Goal: Use online tool/utility: Utilize a website feature to perform a specific function

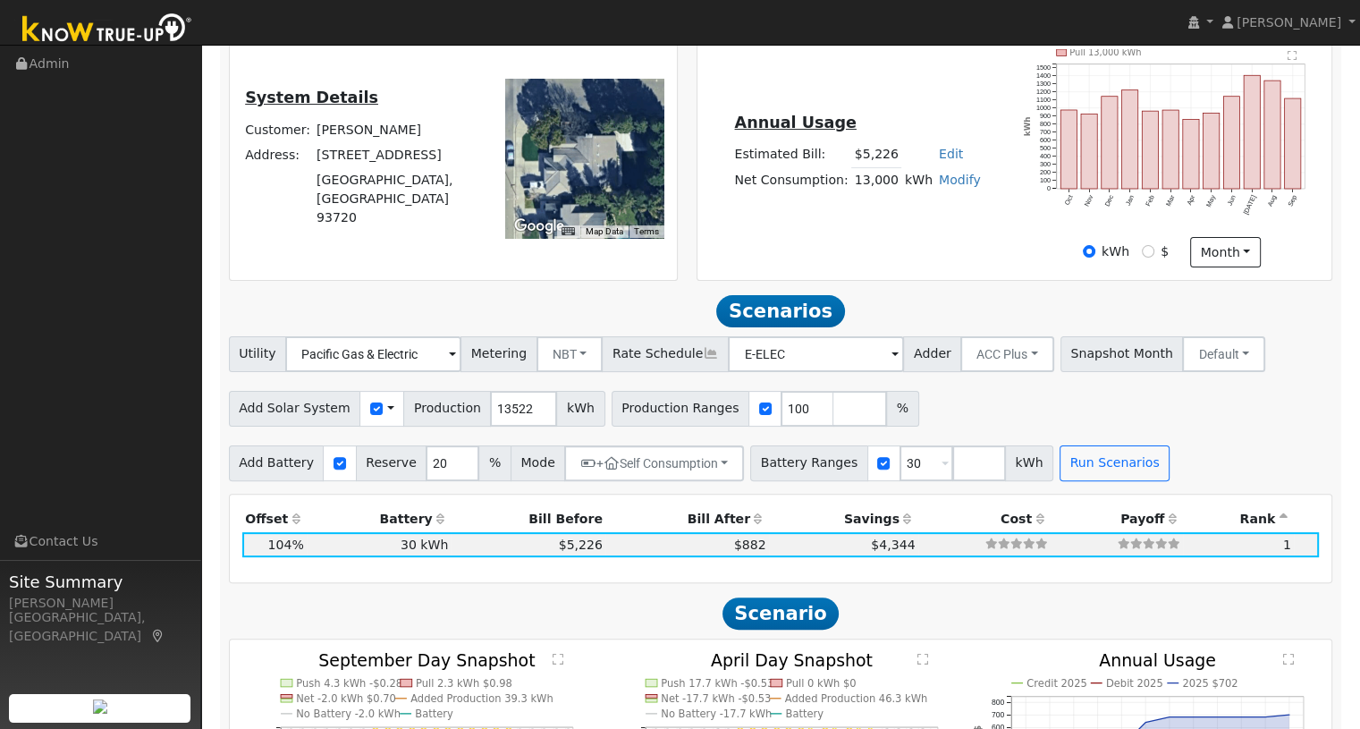
scroll to position [286, 0]
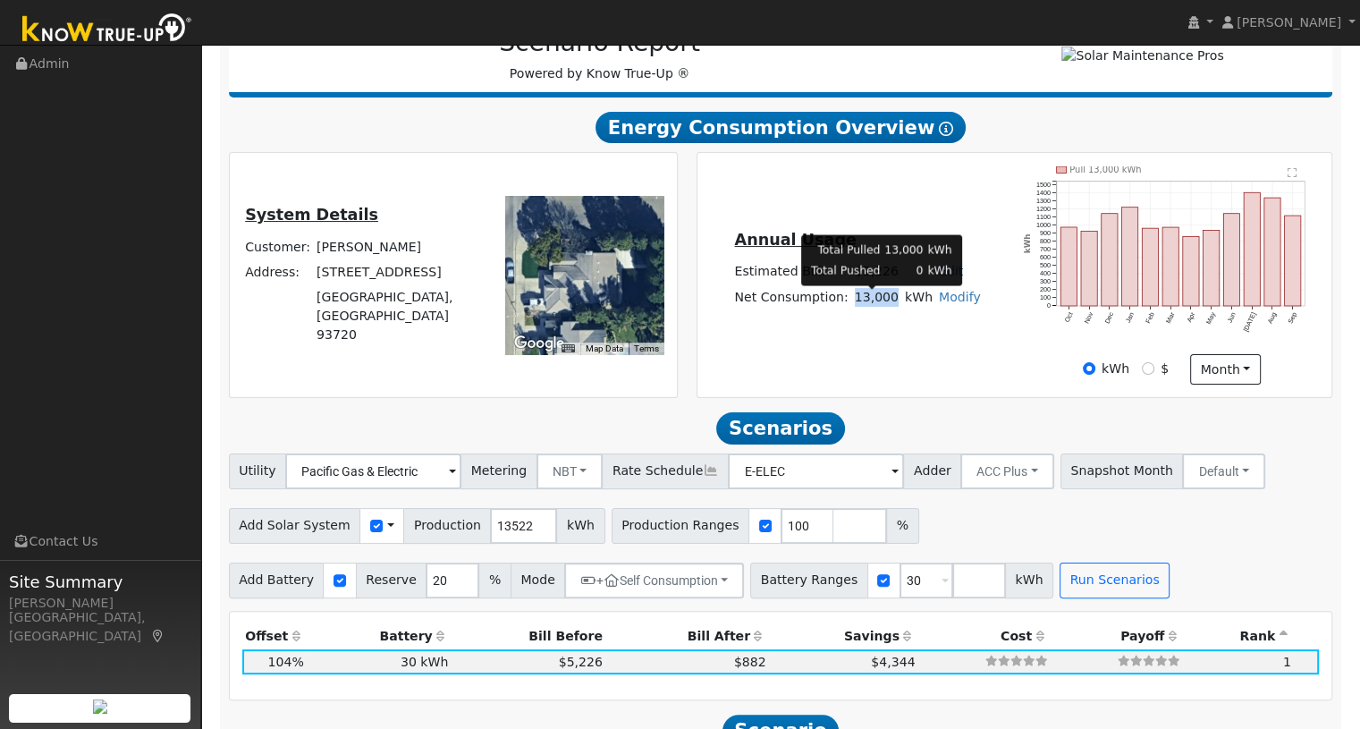
drag, startPoint x: 855, startPoint y: 302, endPoint x: 892, endPoint y: 308, distance: 37.9
click at [892, 308] on td "13,000" at bounding box center [876, 297] width 50 height 26
click at [881, 334] on div "Annual Usage Estimated Bill: $5,226 Edit Estimated Bill $ Annual Net Consumptio…" at bounding box center [1014, 275] width 629 height 218
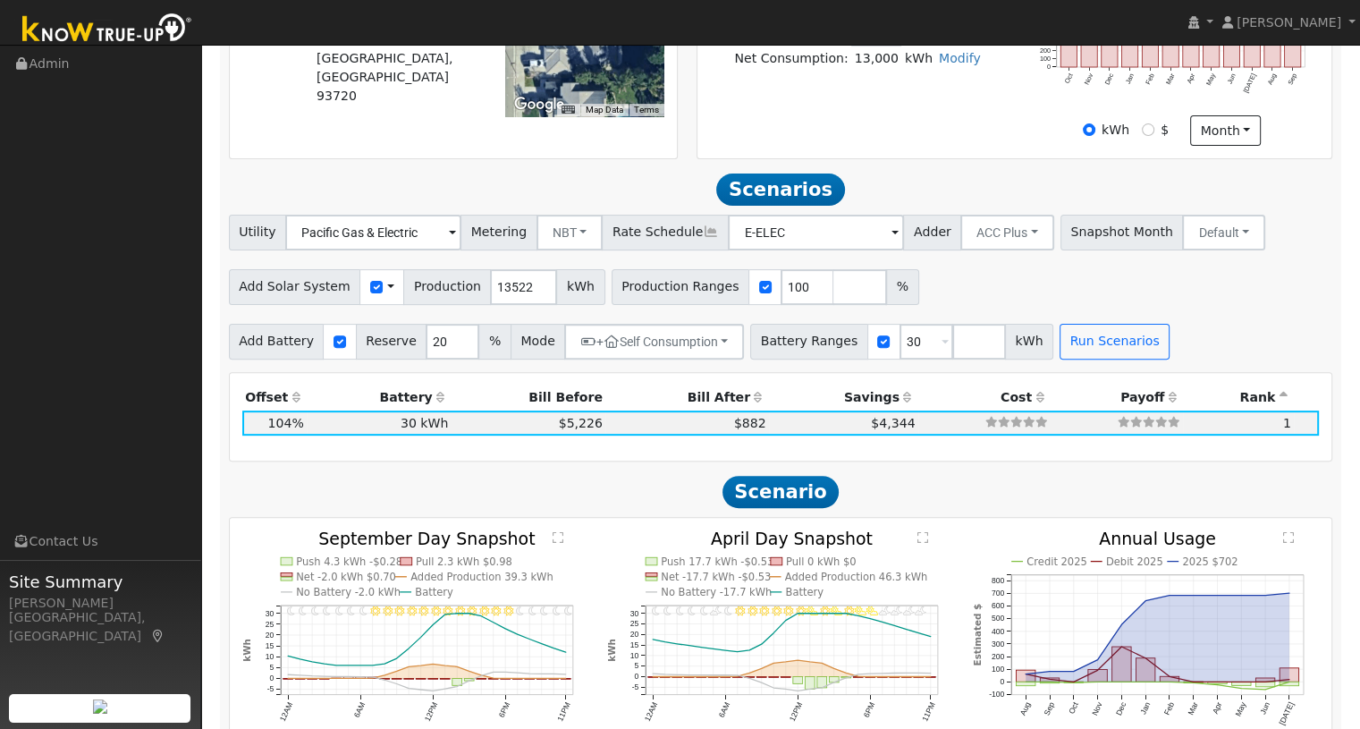
scroll to position [644, 0]
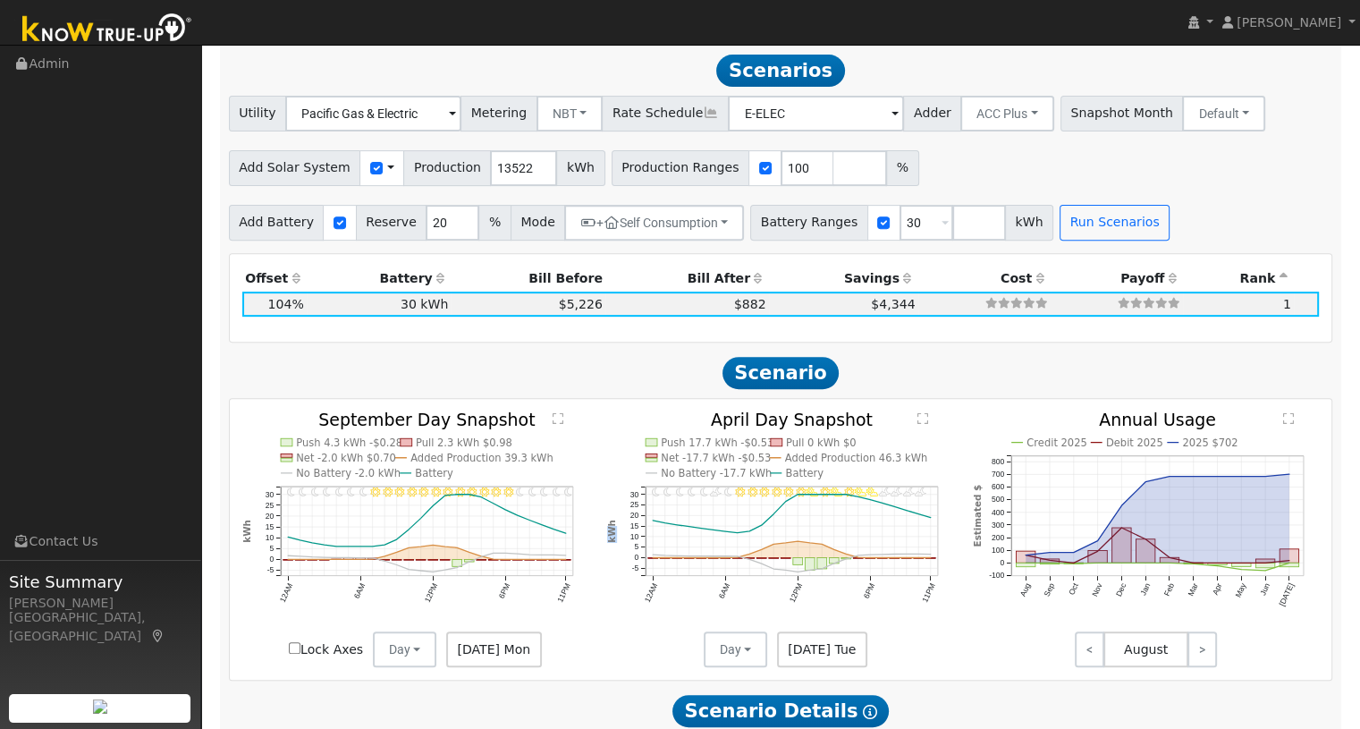
drag, startPoint x: 609, startPoint y: 550, endPoint x: 610, endPoint y: 532, distance: 17.9
click at [610, 535] on icon "11PM - undefined 10PM - PartlyCloudy 9PM - PartlyCloudy 8PM - PartlyCloudy 7PM …" at bounding box center [780, 535] width 347 height 248
click at [610, 532] on text "kWh" at bounding box center [611, 530] width 11 height 23
click at [334, 229] on input "checkbox" at bounding box center [340, 222] width 13 height 13
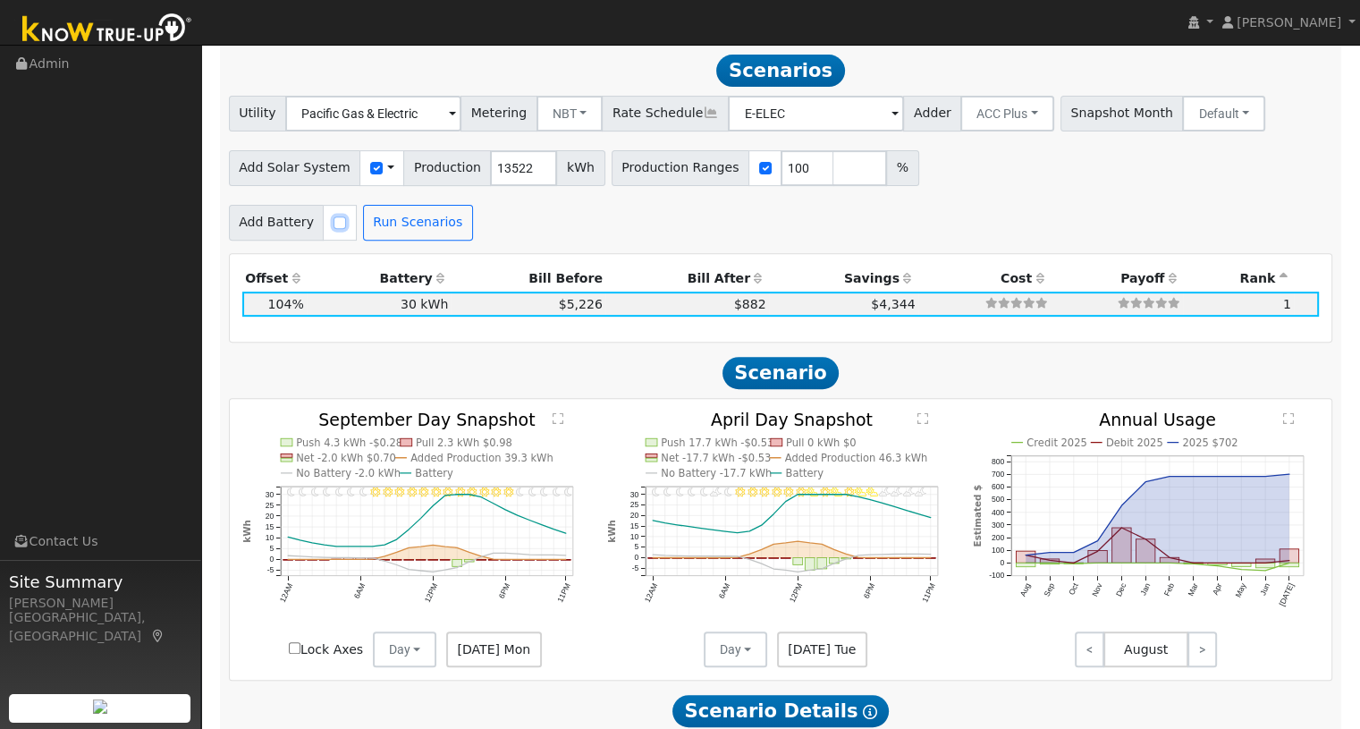
click at [334, 228] on input "checkbox" at bounding box center [340, 222] width 13 height 13
checkbox input "true"
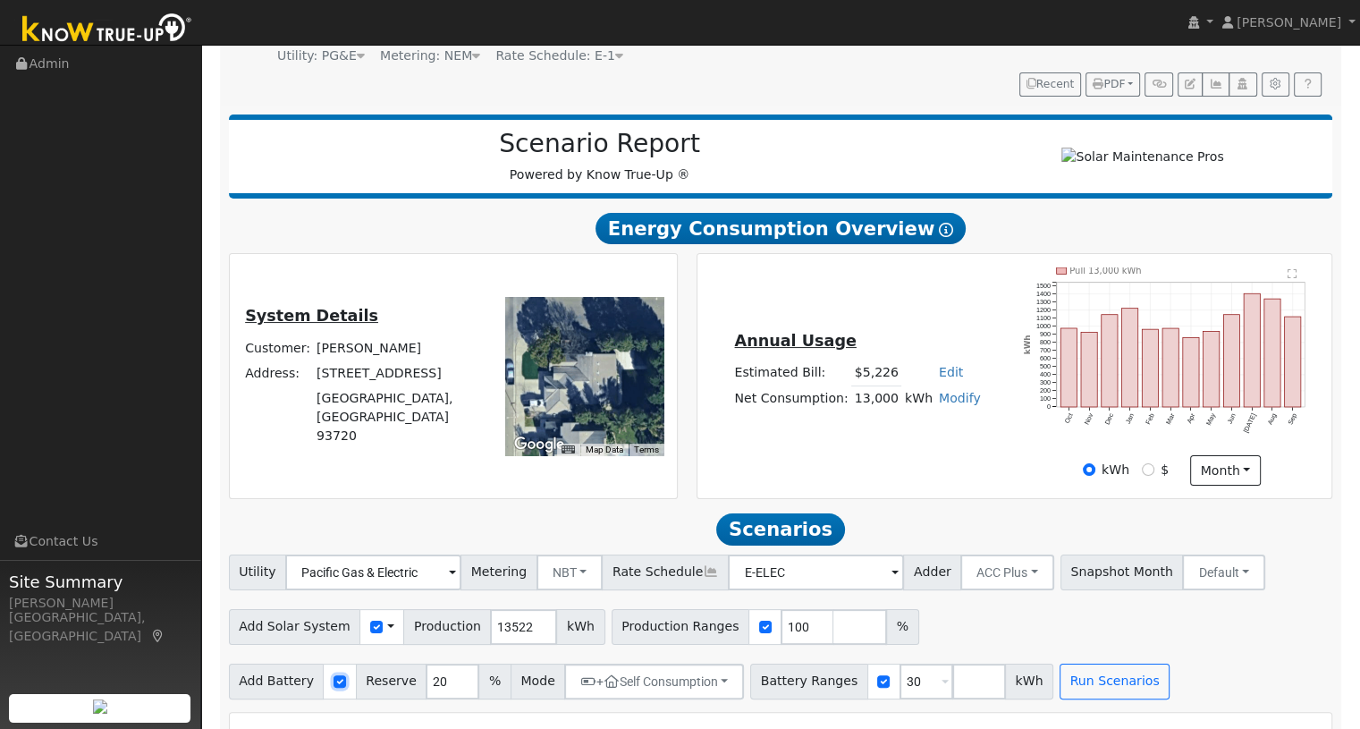
scroll to position [286, 0]
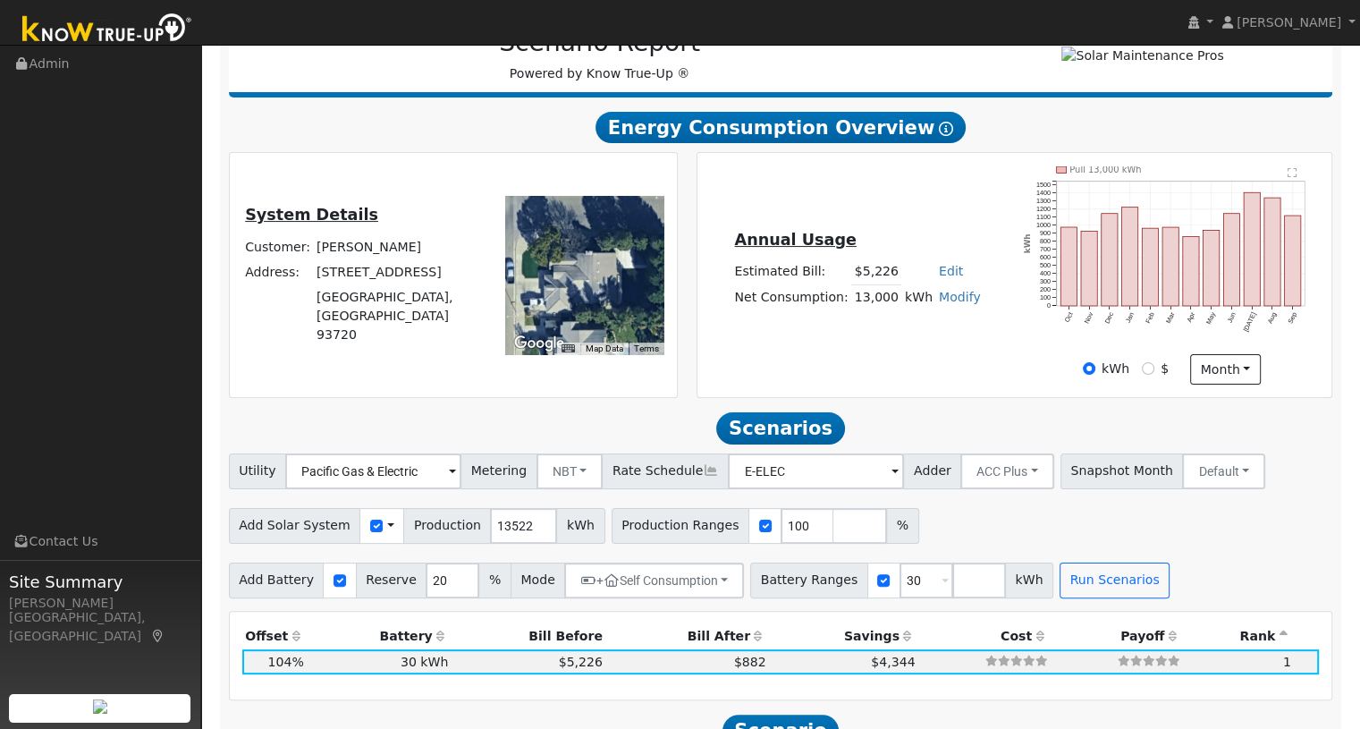
click at [449, 479] on span at bounding box center [452, 472] width 7 height 21
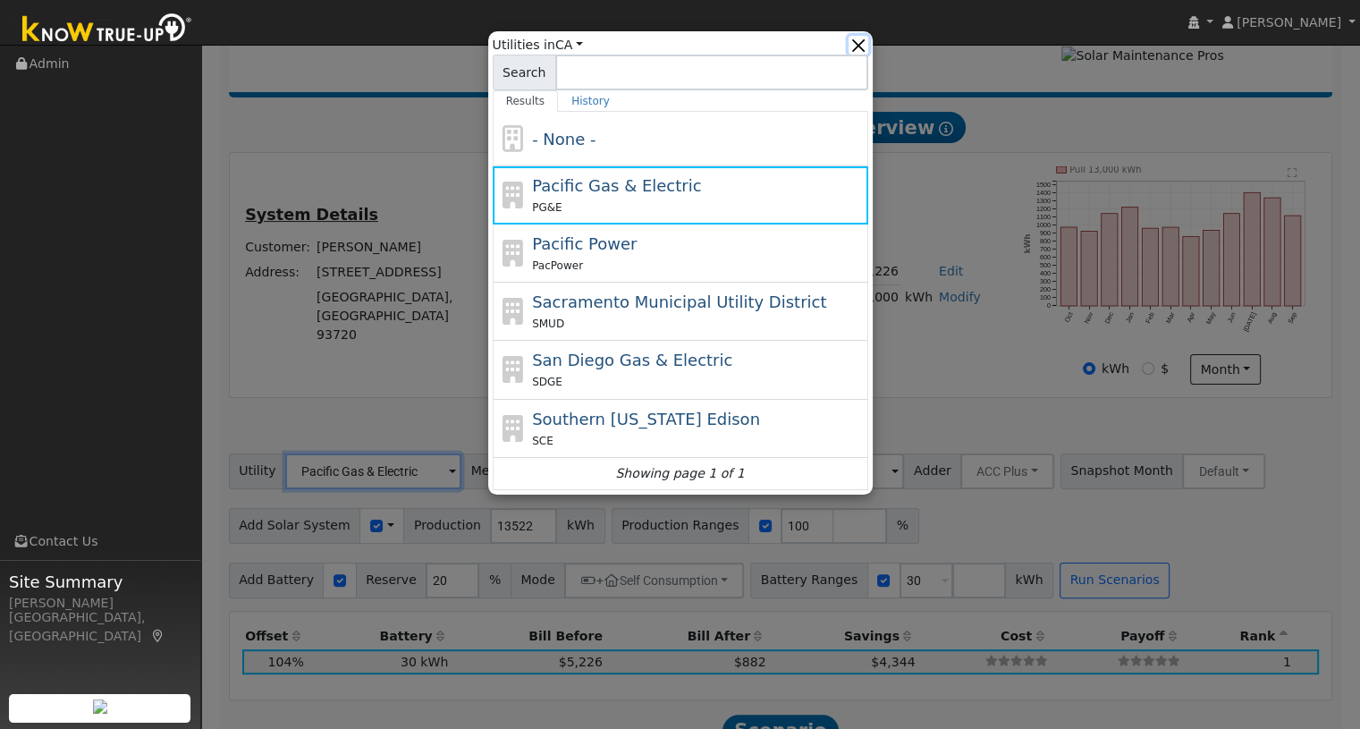
click at [862, 46] on button "button" at bounding box center [858, 45] width 19 height 19
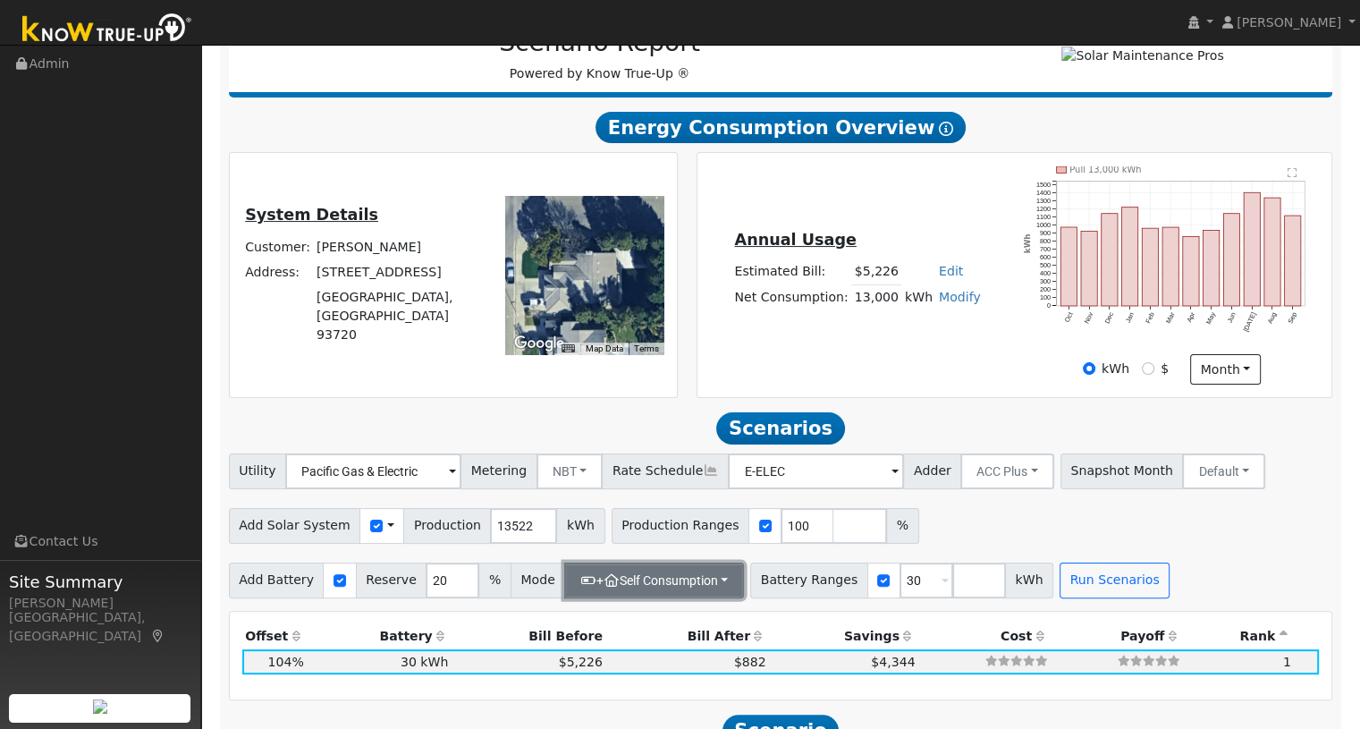
click at [616, 588] on button "+ Self Consumption" at bounding box center [654, 580] width 180 height 36
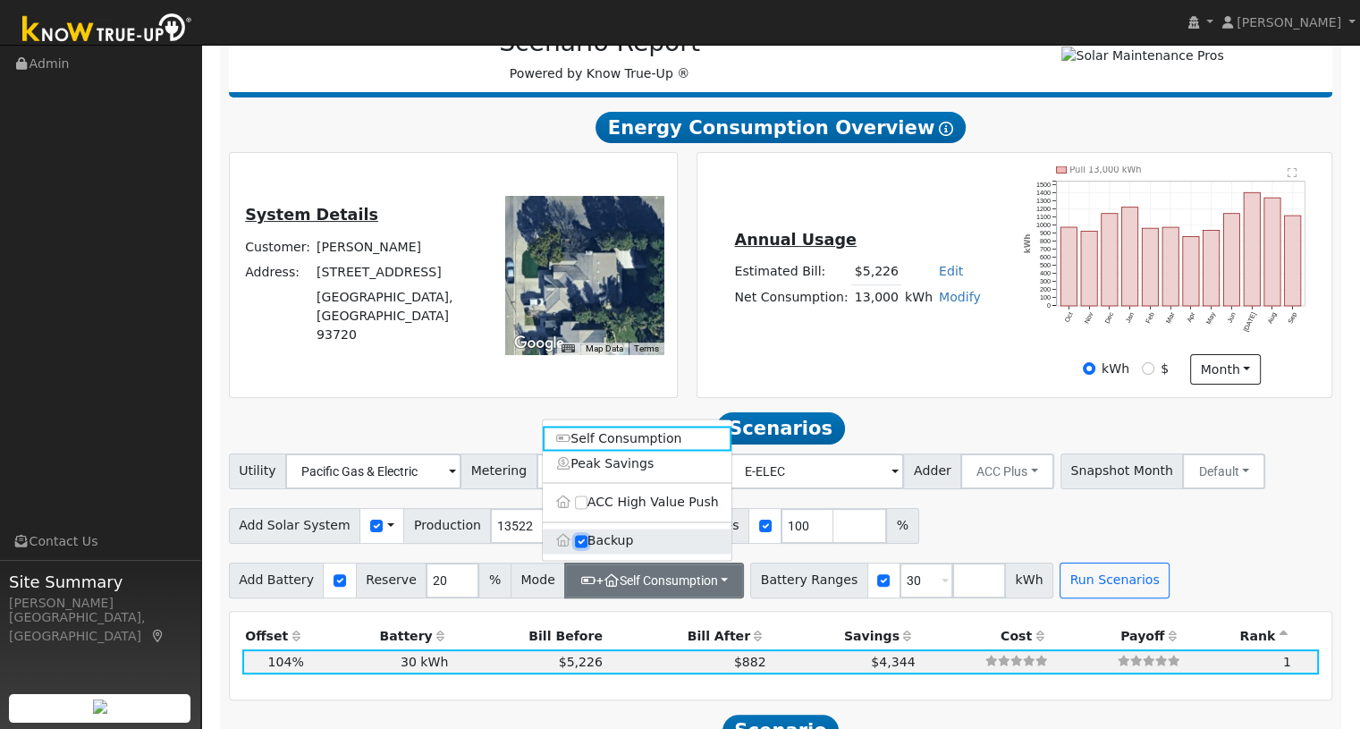
click at [581, 547] on input "Backup" at bounding box center [581, 541] width 13 height 13
checkbox input "false"
type input "10"
click at [648, 587] on button "Self Consumption" at bounding box center [642, 580] width 156 height 36
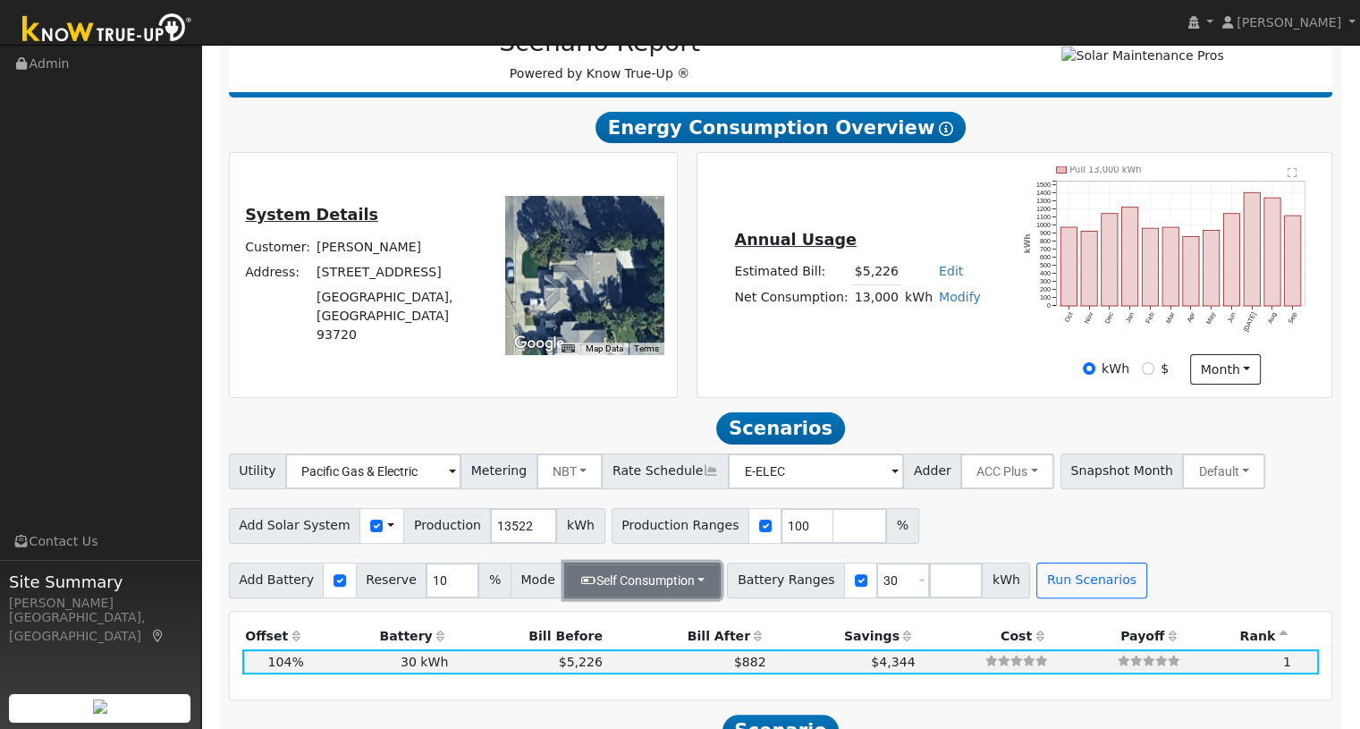
click at [575, 595] on button "Self Consumption" at bounding box center [642, 580] width 156 height 36
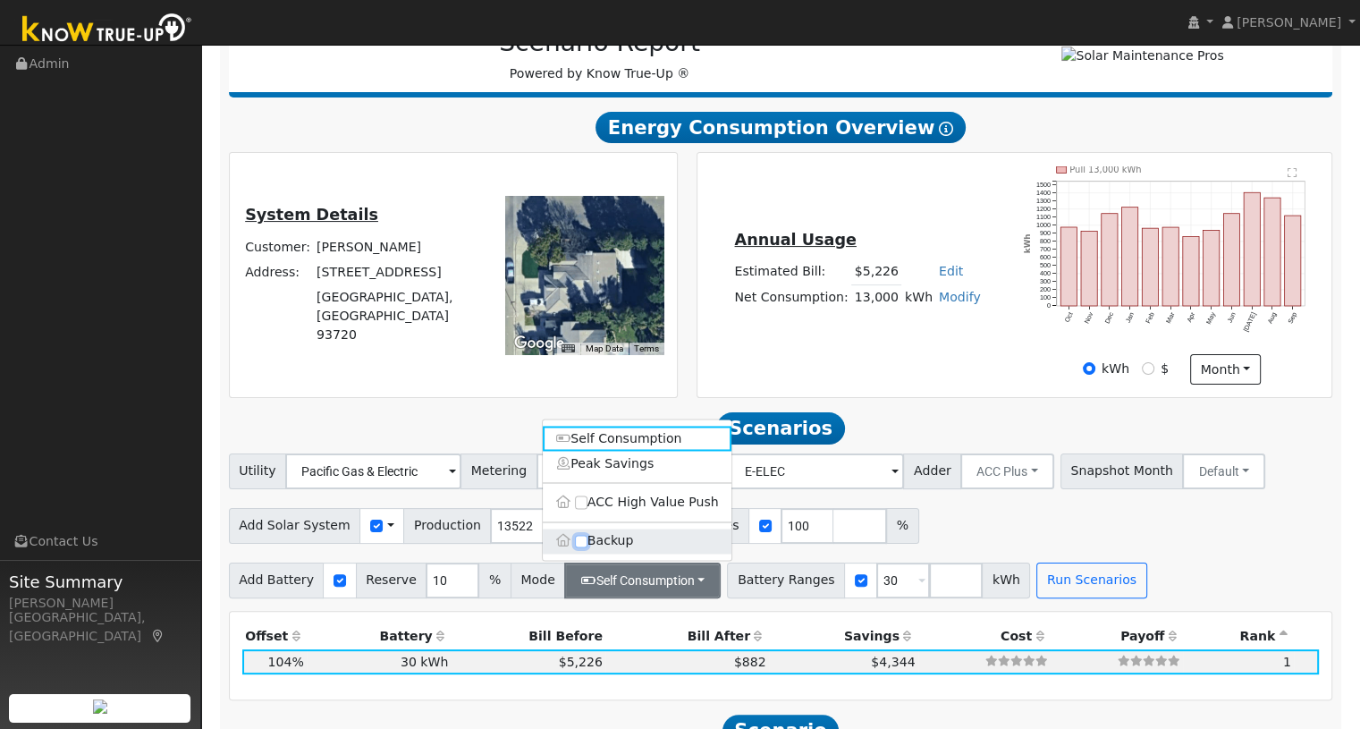
click at [580, 547] on input "Backup" at bounding box center [581, 541] width 13 height 13
checkbox input "true"
type input "20"
click at [953, 544] on div "Add Solar System Use CSV Data Production 13522 kWh Production Ranges 100 %" at bounding box center [780, 523] width 1110 height 42
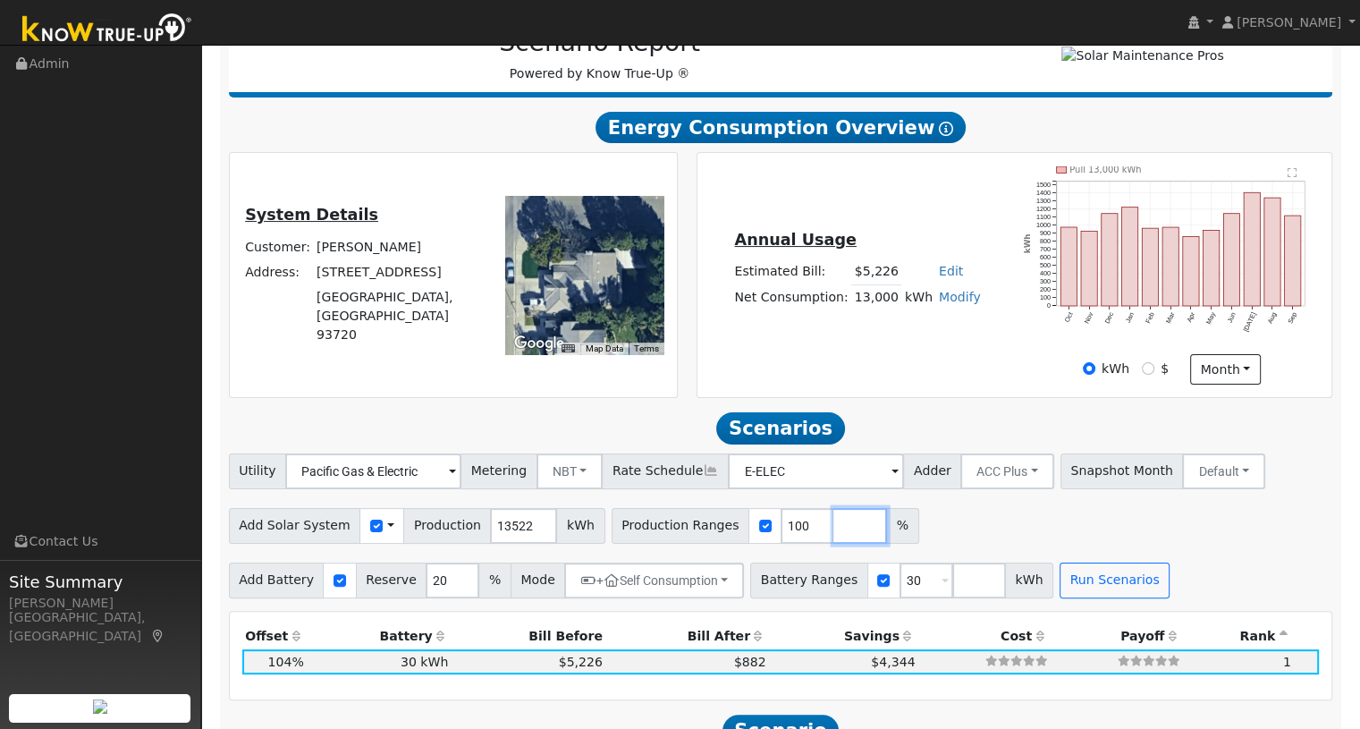
click at [833, 535] on input "number" at bounding box center [860, 526] width 54 height 36
type input "110"
type input "130"
click at [952, 586] on input "number" at bounding box center [979, 580] width 54 height 36
type input "20"
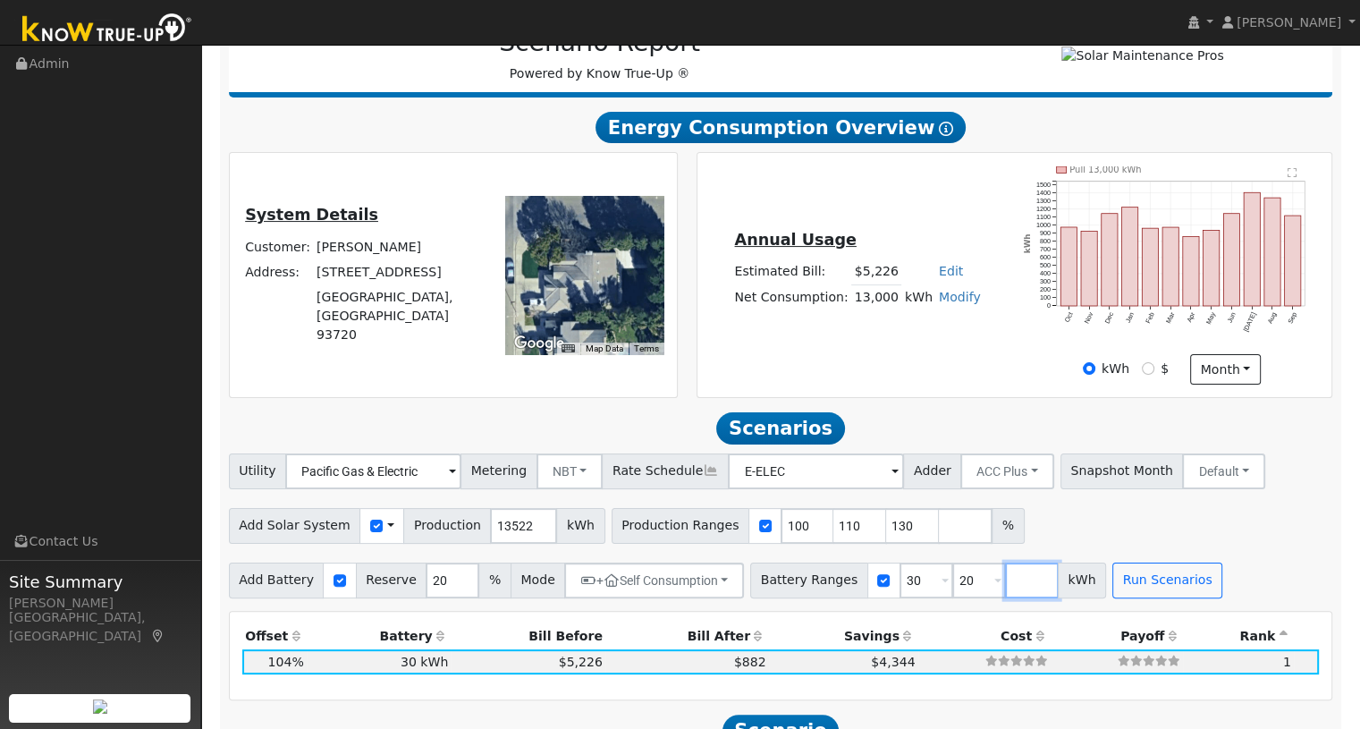
type input "20"
type input "30"
type input "10"
type input "20"
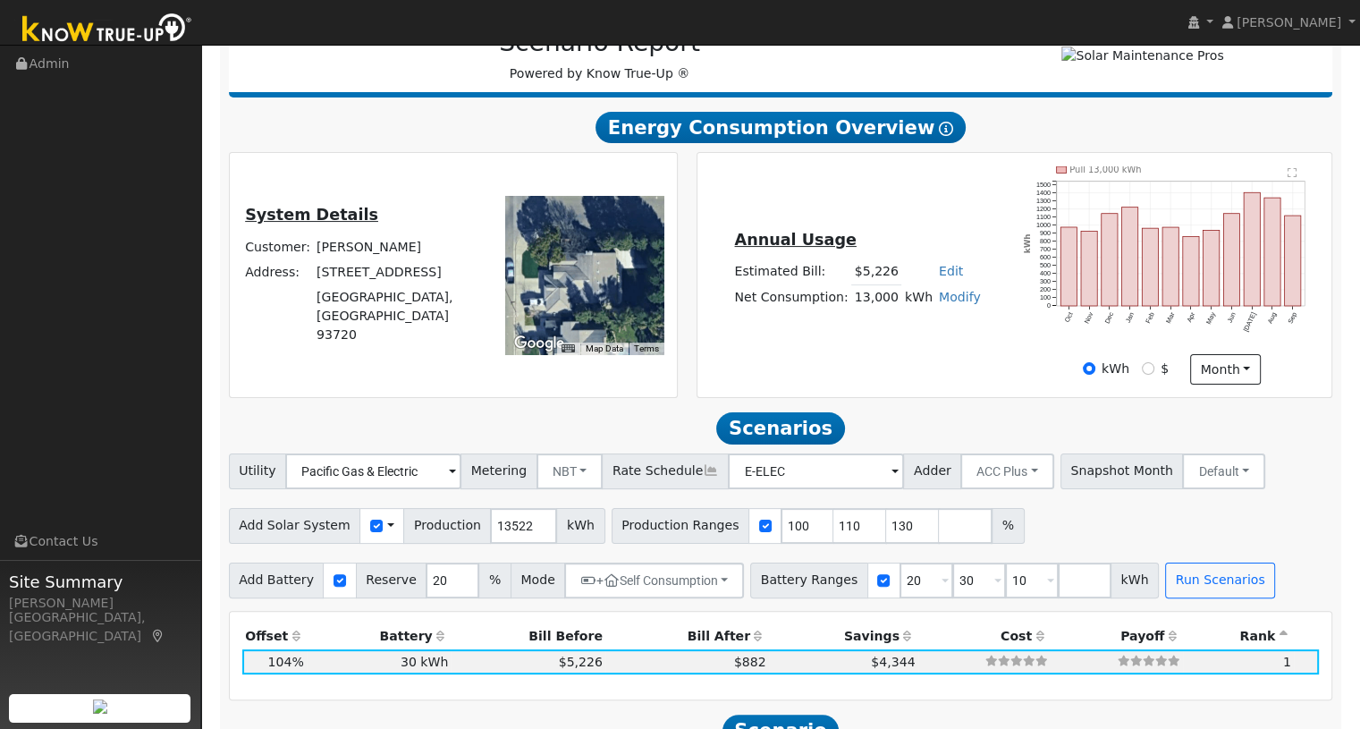
type input "30"
click at [1185, 524] on div "Add Solar System Use CSV Data Production 13522 kWh Production Ranges 100 110 13…" at bounding box center [780, 523] width 1110 height 42
click at [1181, 578] on button "Run Scenarios" at bounding box center [1220, 580] width 110 height 36
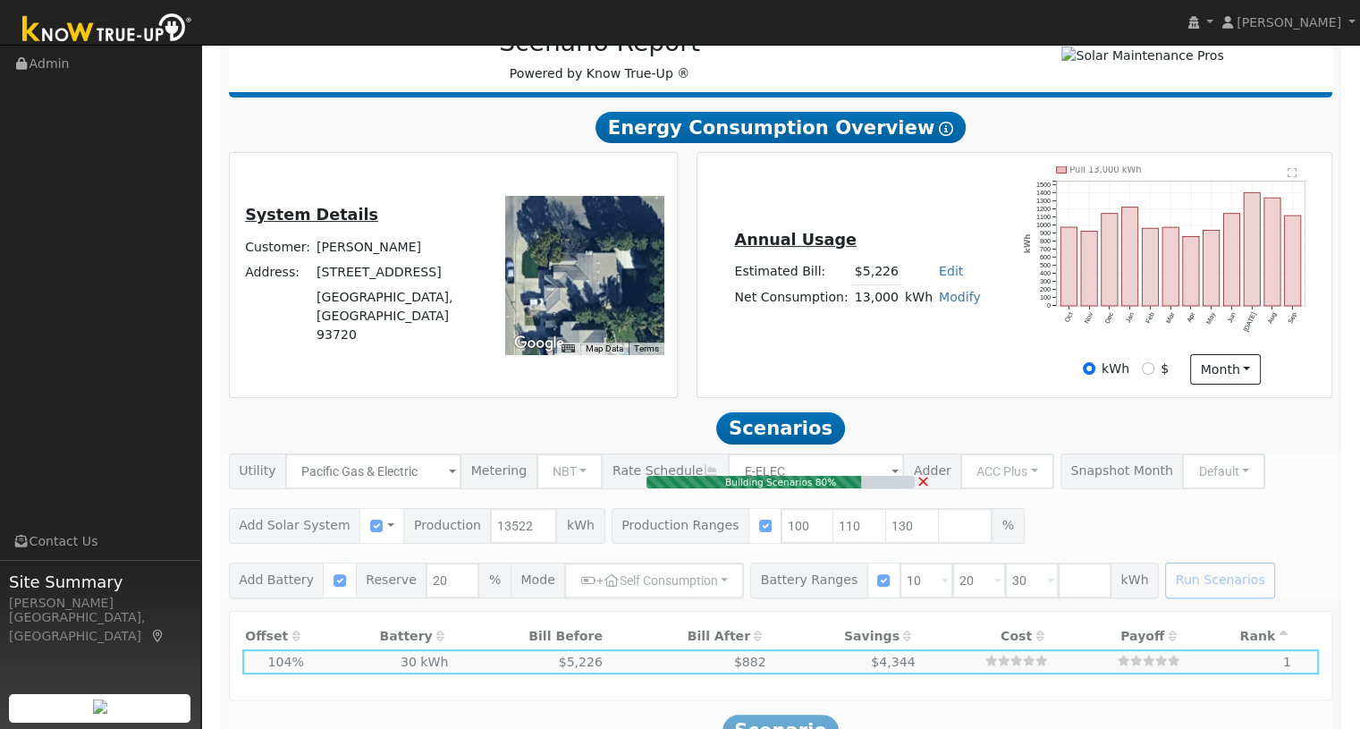
type input "$29,000"
type input "$18,165"
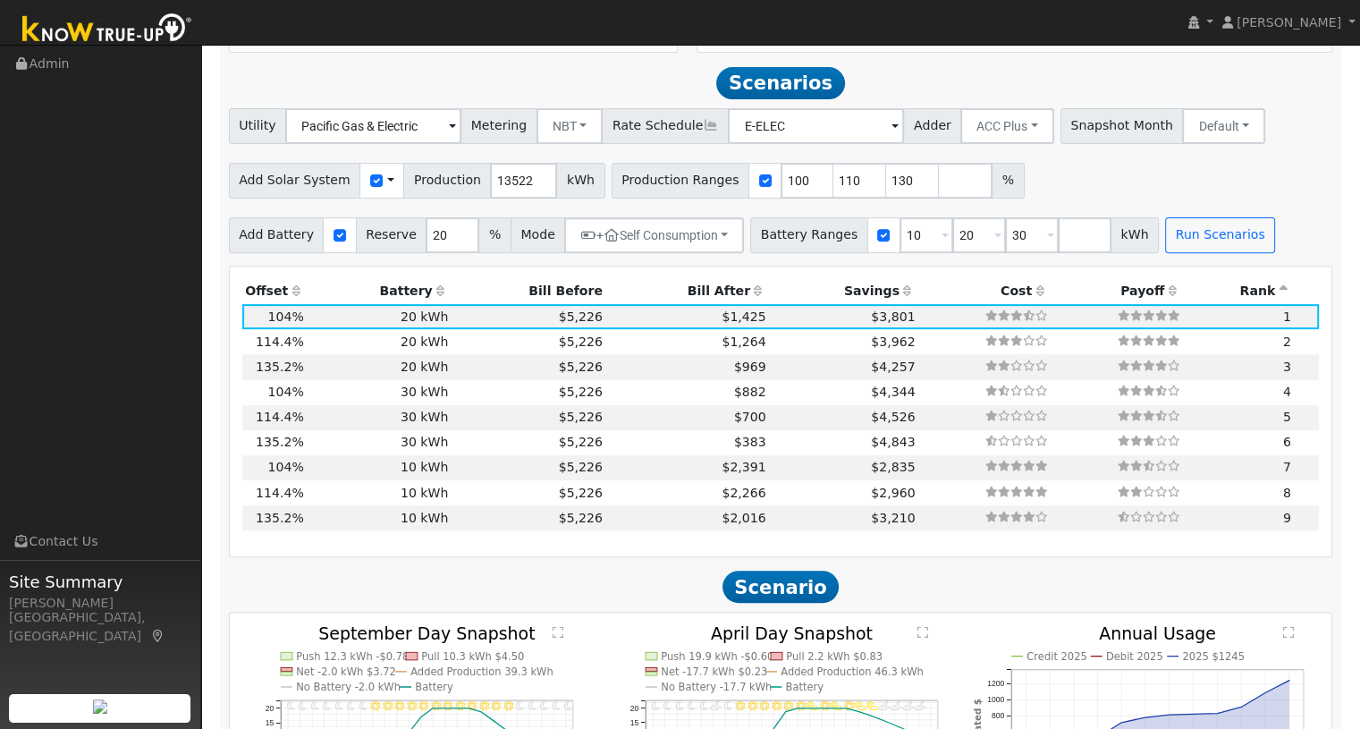
scroll to position [649, 0]
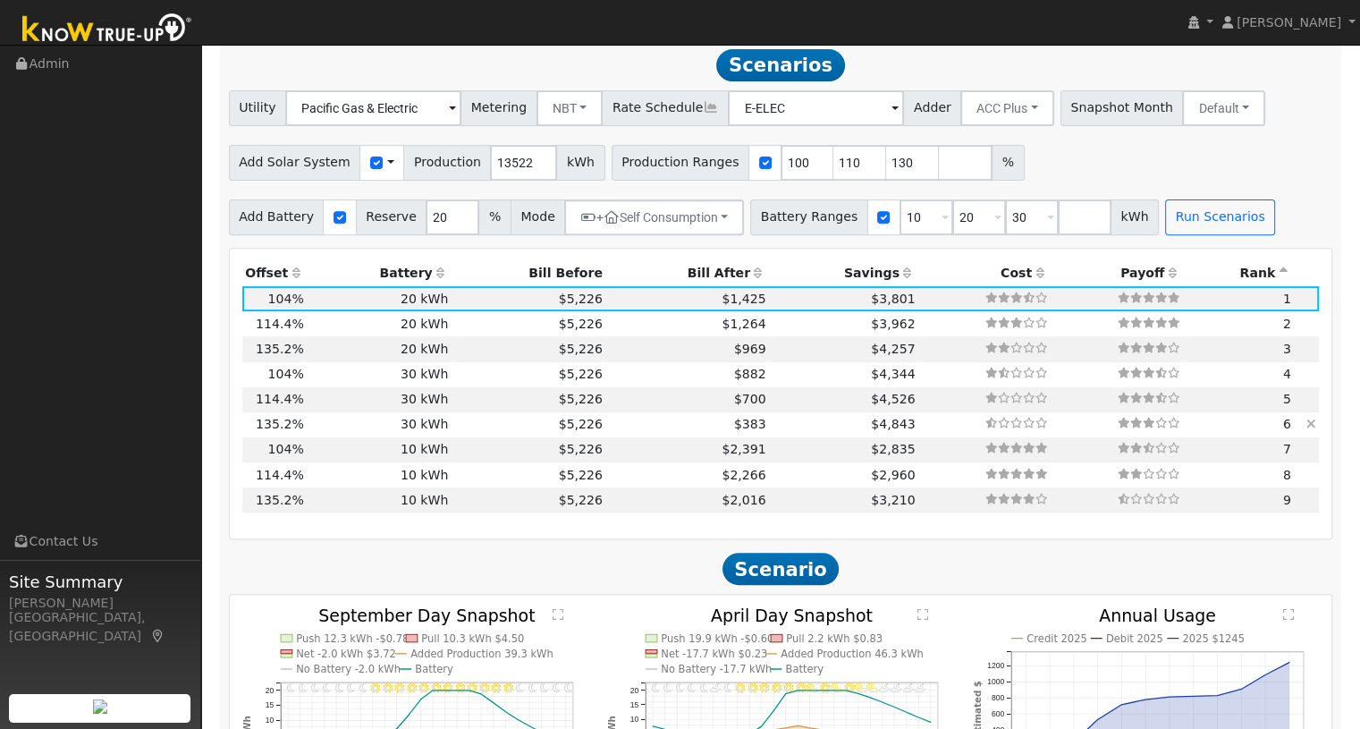
click at [616, 434] on td "$383" at bounding box center [687, 424] width 164 height 25
type input "$41,018"
type input "$41,000"
type input "$24,605"
type input "11.7"
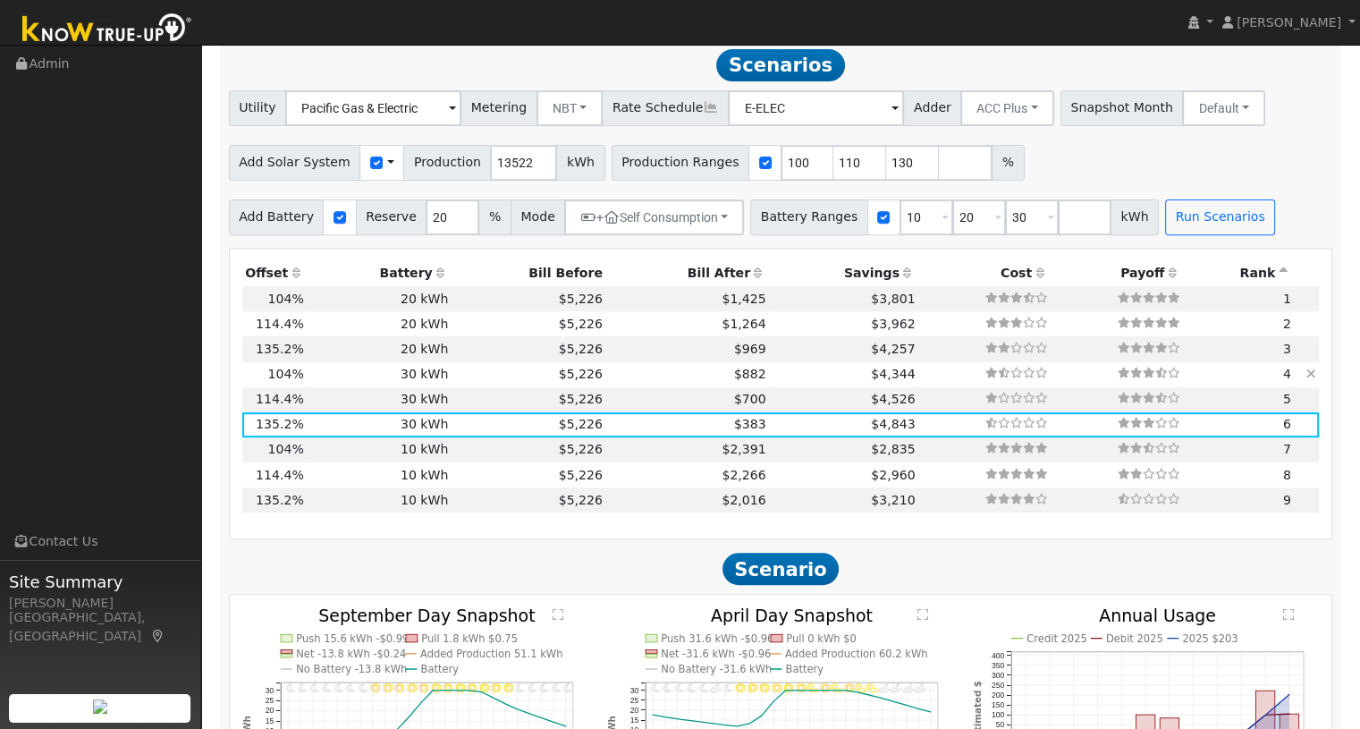
click at [701, 381] on td "$882" at bounding box center [687, 374] width 164 height 25
type input "$31,551"
type input "$21,765"
type input "9.0"
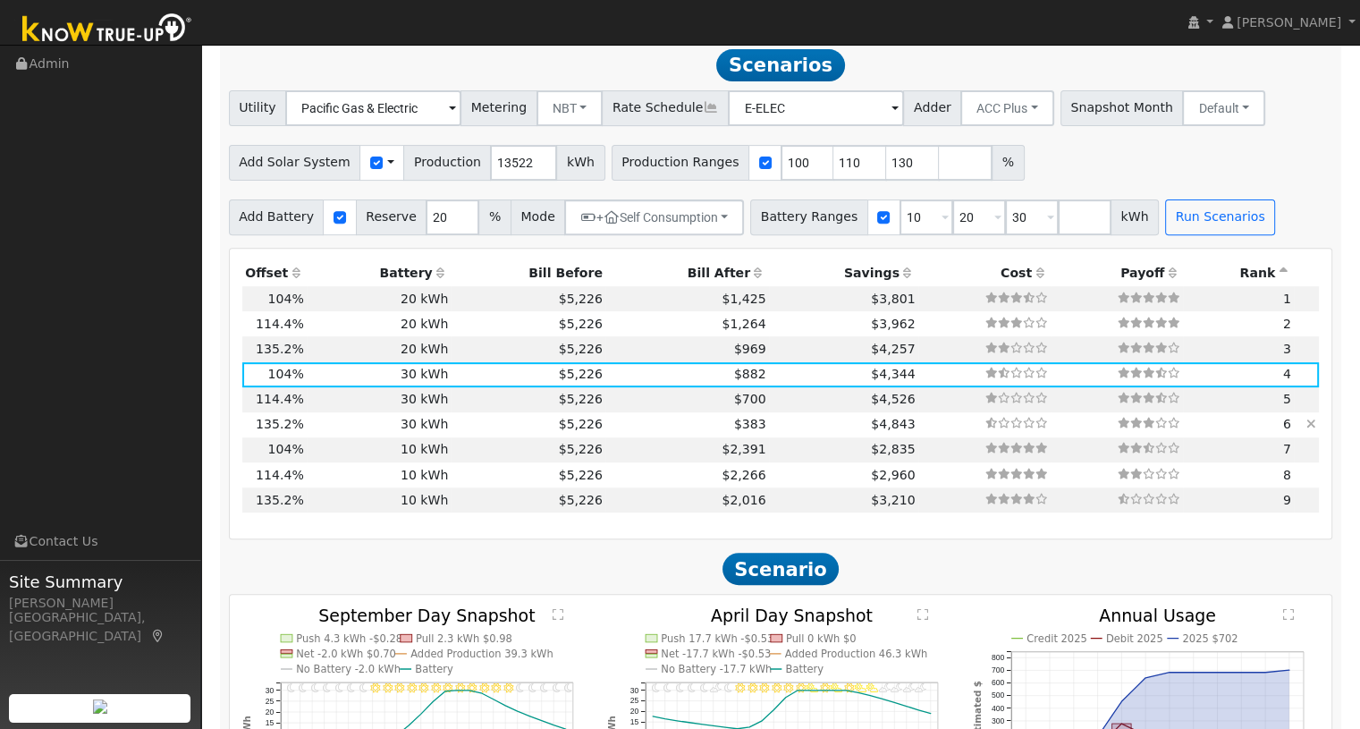
click at [383, 427] on td "30 kWh" at bounding box center [379, 424] width 145 height 25
type input "$41,018"
type input "$24,605"
type input "11.7"
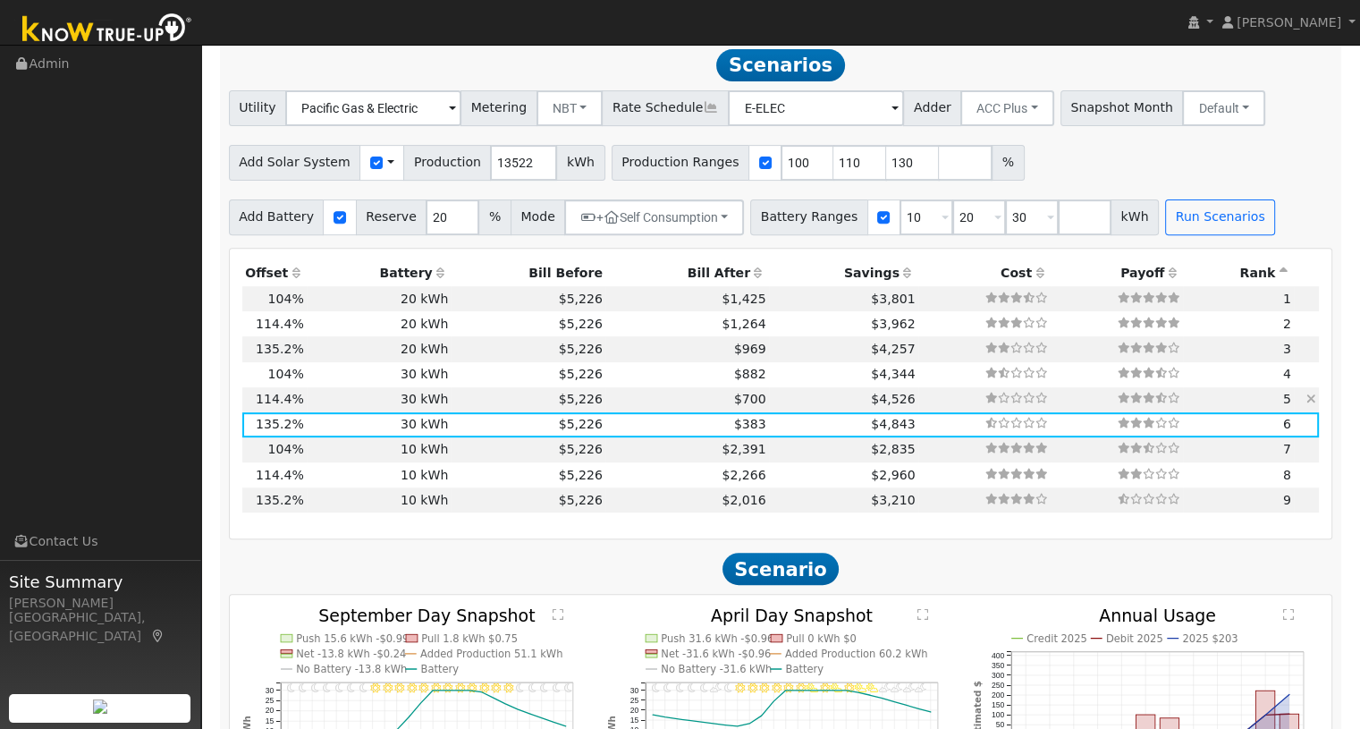
click at [668, 406] on td "$700" at bounding box center [687, 399] width 164 height 25
type input "$34,706"
type input "$22,712"
type input "9.9"
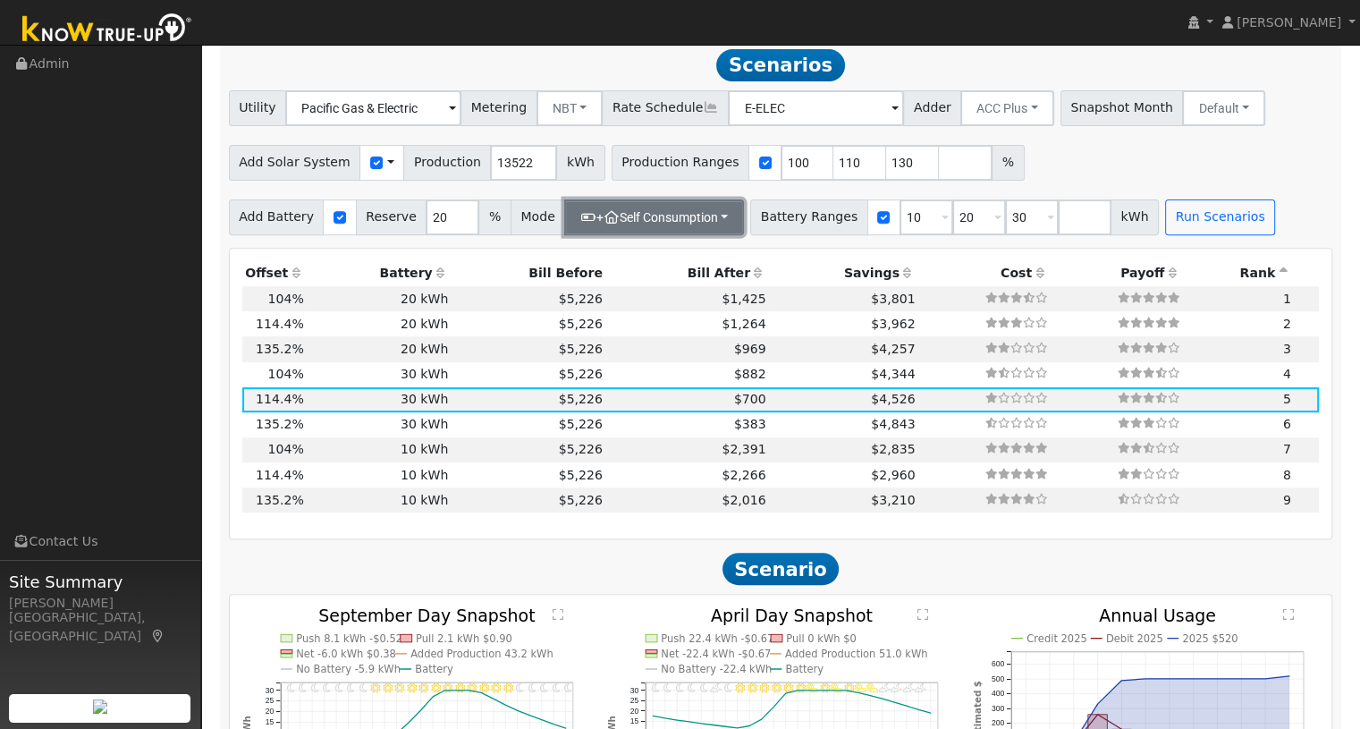
click at [706, 224] on button "+ Self Consumption" at bounding box center [654, 217] width 180 height 36
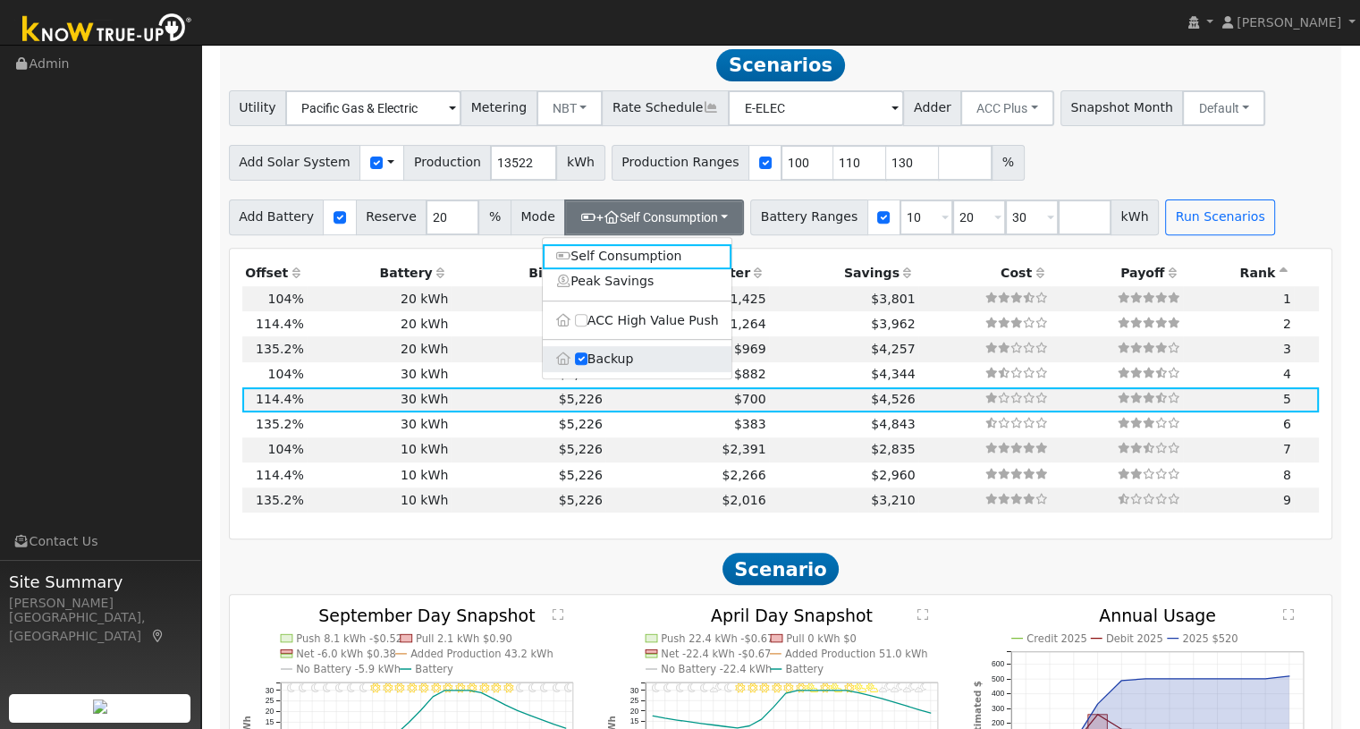
click at [597, 363] on label "Backup" at bounding box center [637, 358] width 189 height 25
click at [587, 363] on input "Backup" at bounding box center [581, 358] width 13 height 13
type input "10"
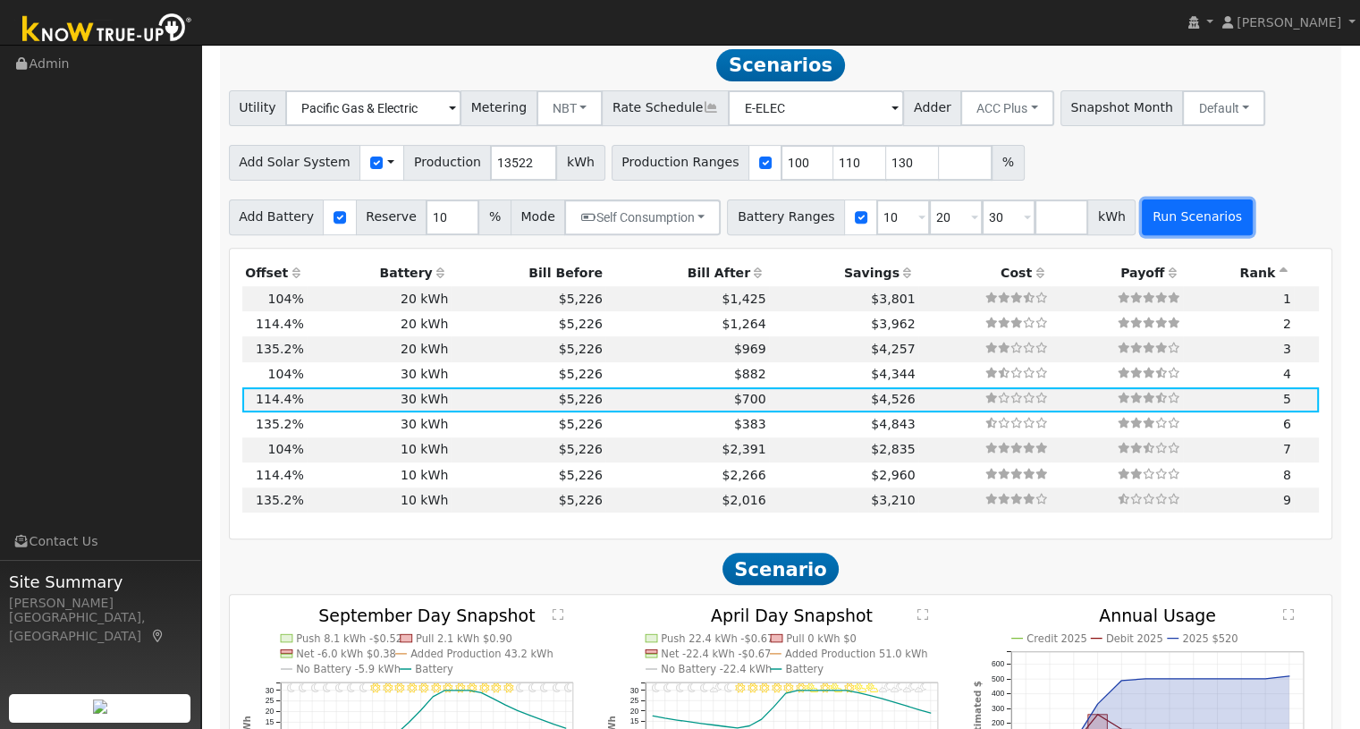
click at [1142, 228] on button "Run Scenarios" at bounding box center [1197, 217] width 110 height 36
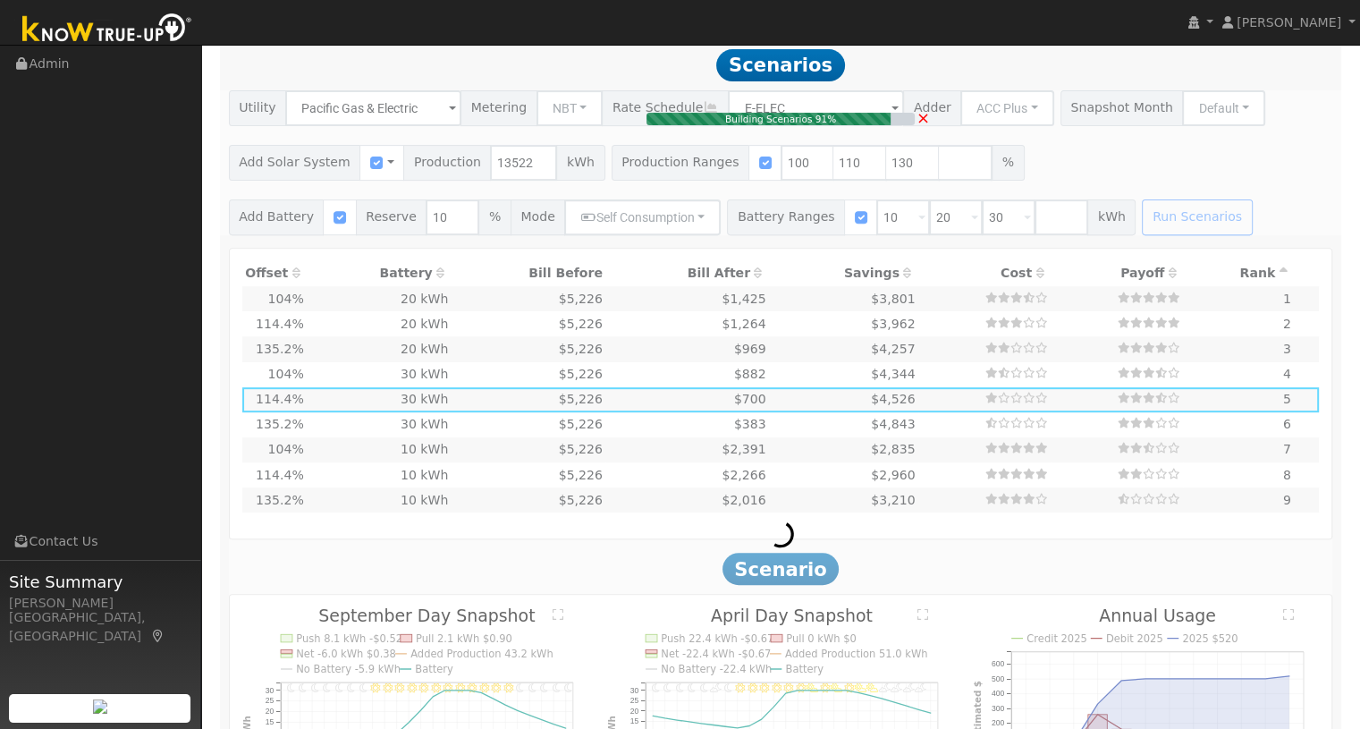
type input "$31,551"
type input "$24,000"
type input "$16,665"
type input "9.0"
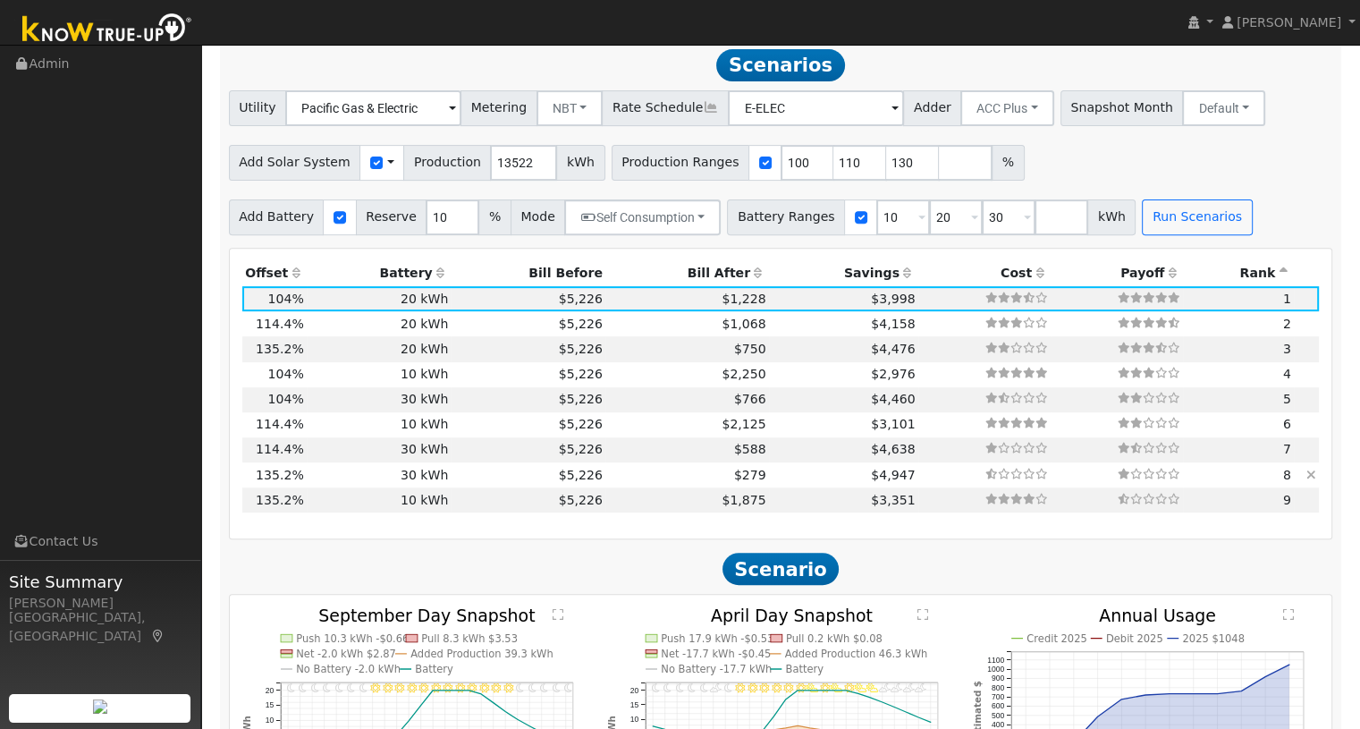
click at [672, 483] on td "$279" at bounding box center [687, 474] width 164 height 25
type input "$41,018"
type input "$36,000"
type input "$23,105"
type input "11.7"
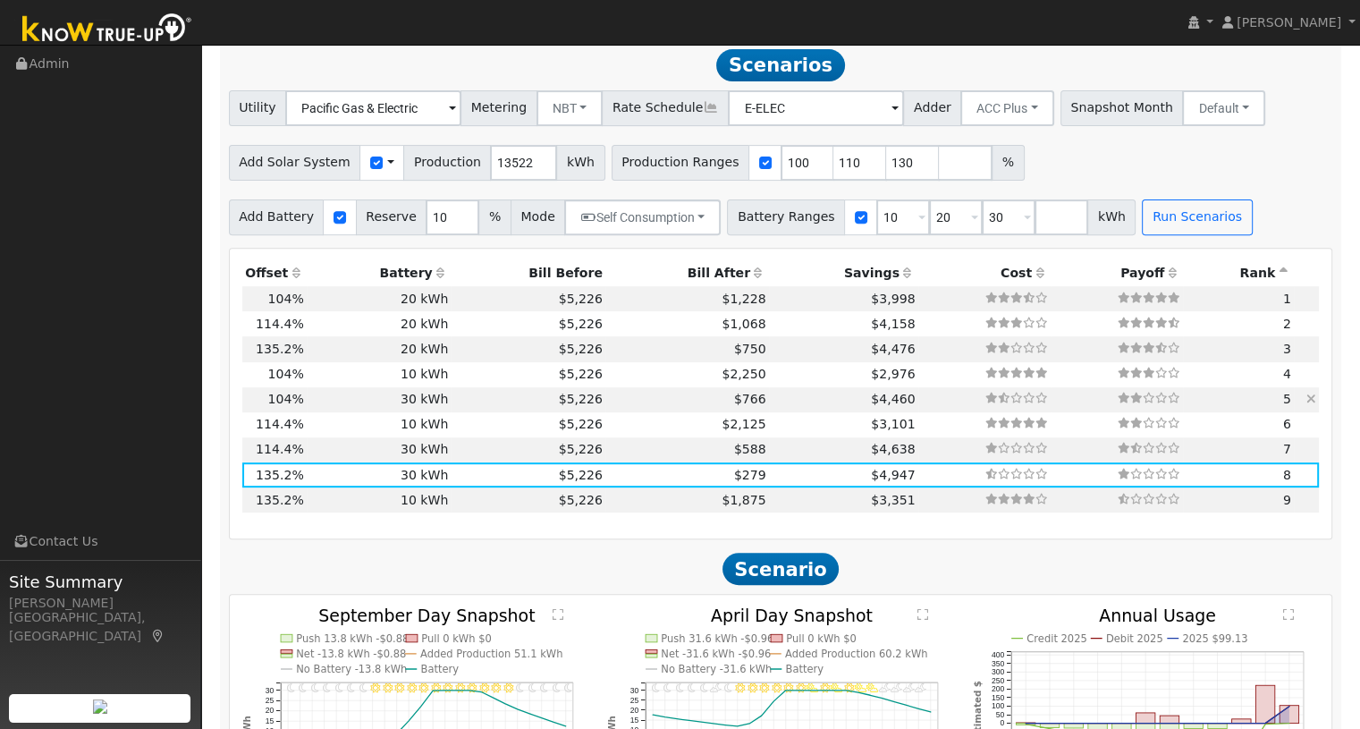
click at [680, 401] on td "$766" at bounding box center [687, 399] width 164 height 25
type input "$31,551"
type input "$20,265"
type input "9.0"
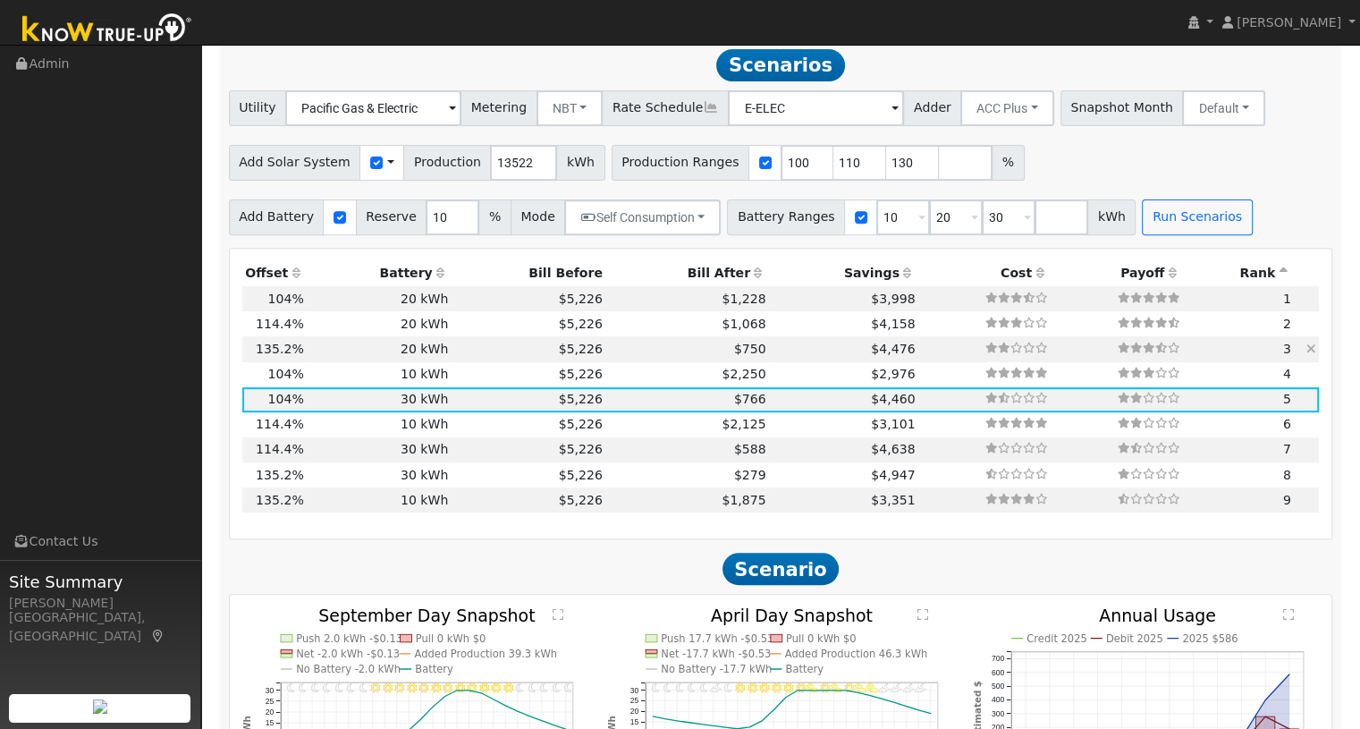
click at [679, 356] on td "$750" at bounding box center [687, 348] width 164 height 25
type input "$41,018"
type input "$24,000"
type input "$19,505"
type input "11.7"
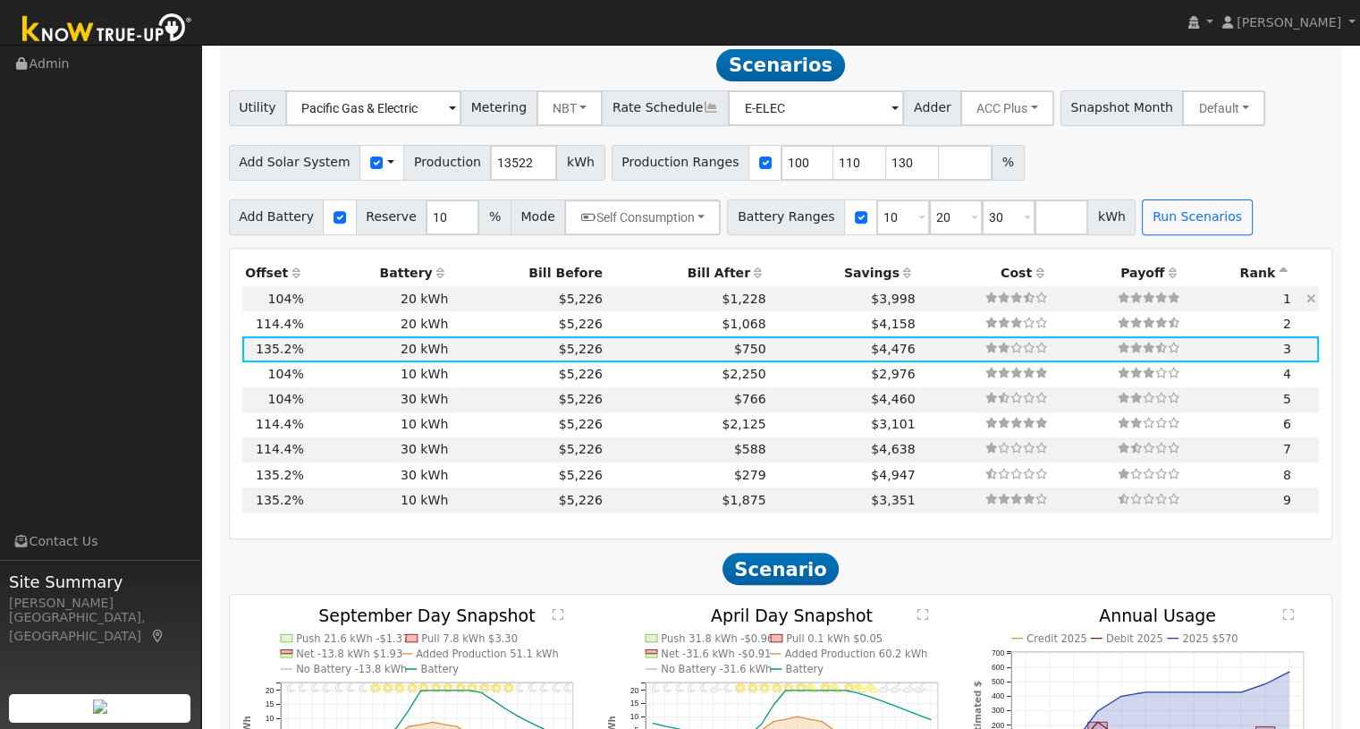
click at [669, 322] on td "$1,068" at bounding box center [687, 323] width 164 height 25
type input "$34,706"
type input "$17,612"
type input "9.9"
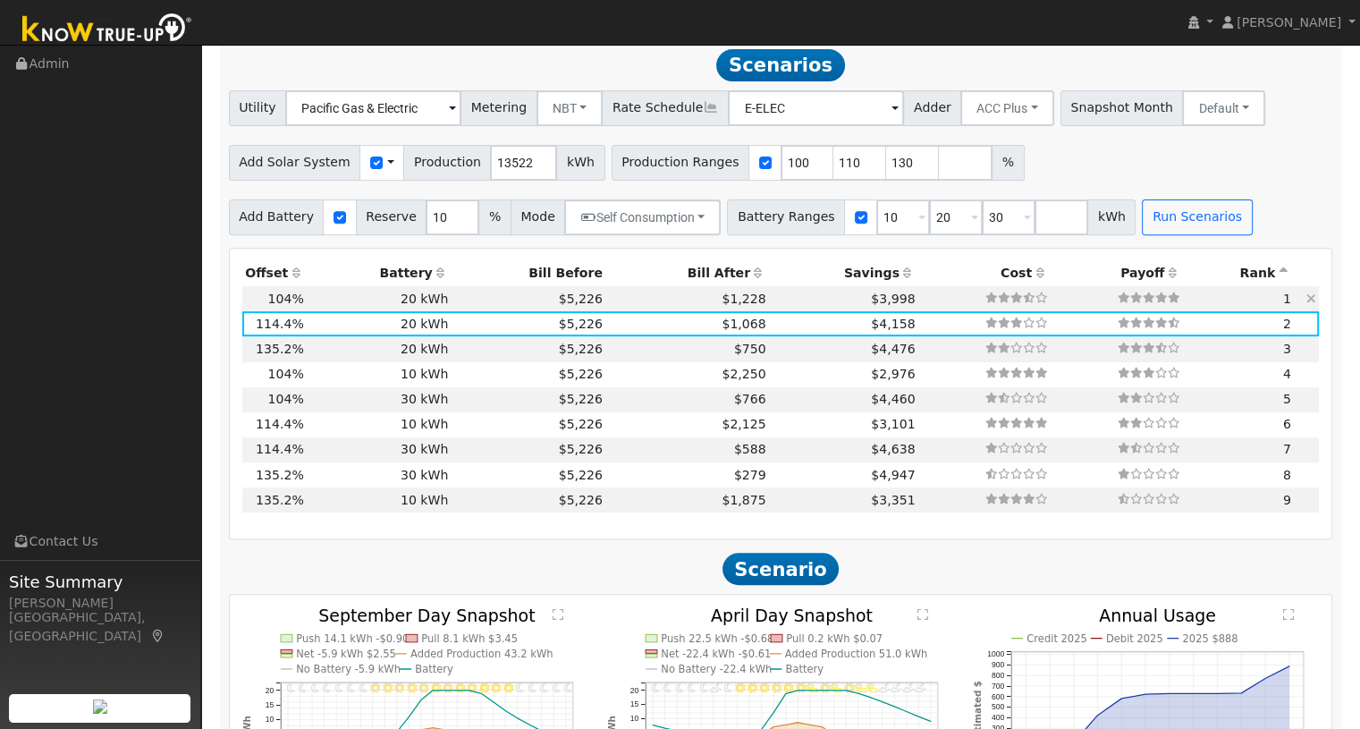
click at [669, 308] on td "$1,228" at bounding box center [687, 298] width 164 height 25
type input "$31,551"
type input "$16,665"
type input "9.0"
